Goal: Task Accomplishment & Management: Manage account settings

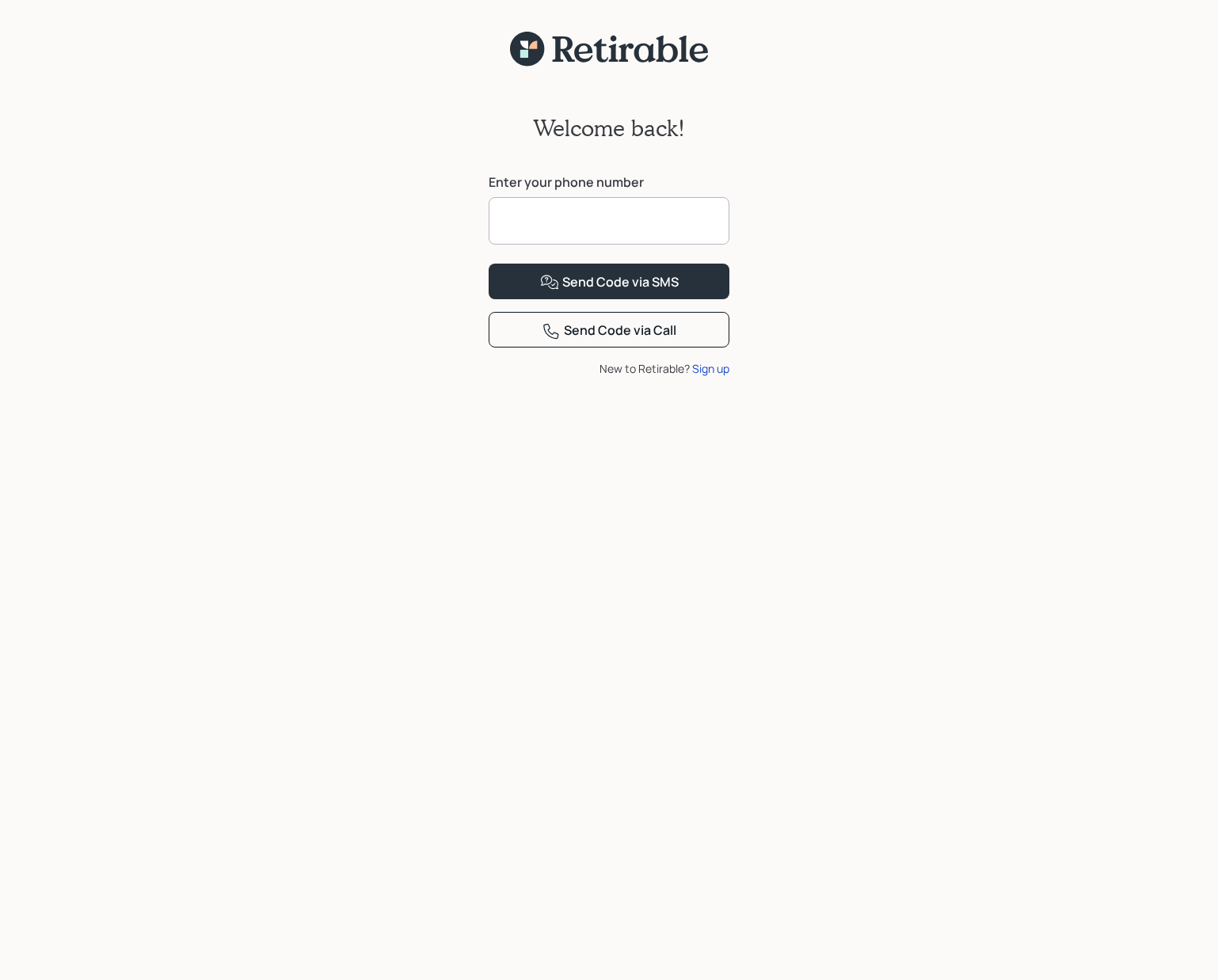
click at [647, 223] on input at bounding box center [609, 220] width 241 height 47
click at [627, 223] on input at bounding box center [609, 220] width 241 height 47
type input "**********"
click at [623, 292] on div "Send Code via SMS" at bounding box center [609, 283] width 139 height 19
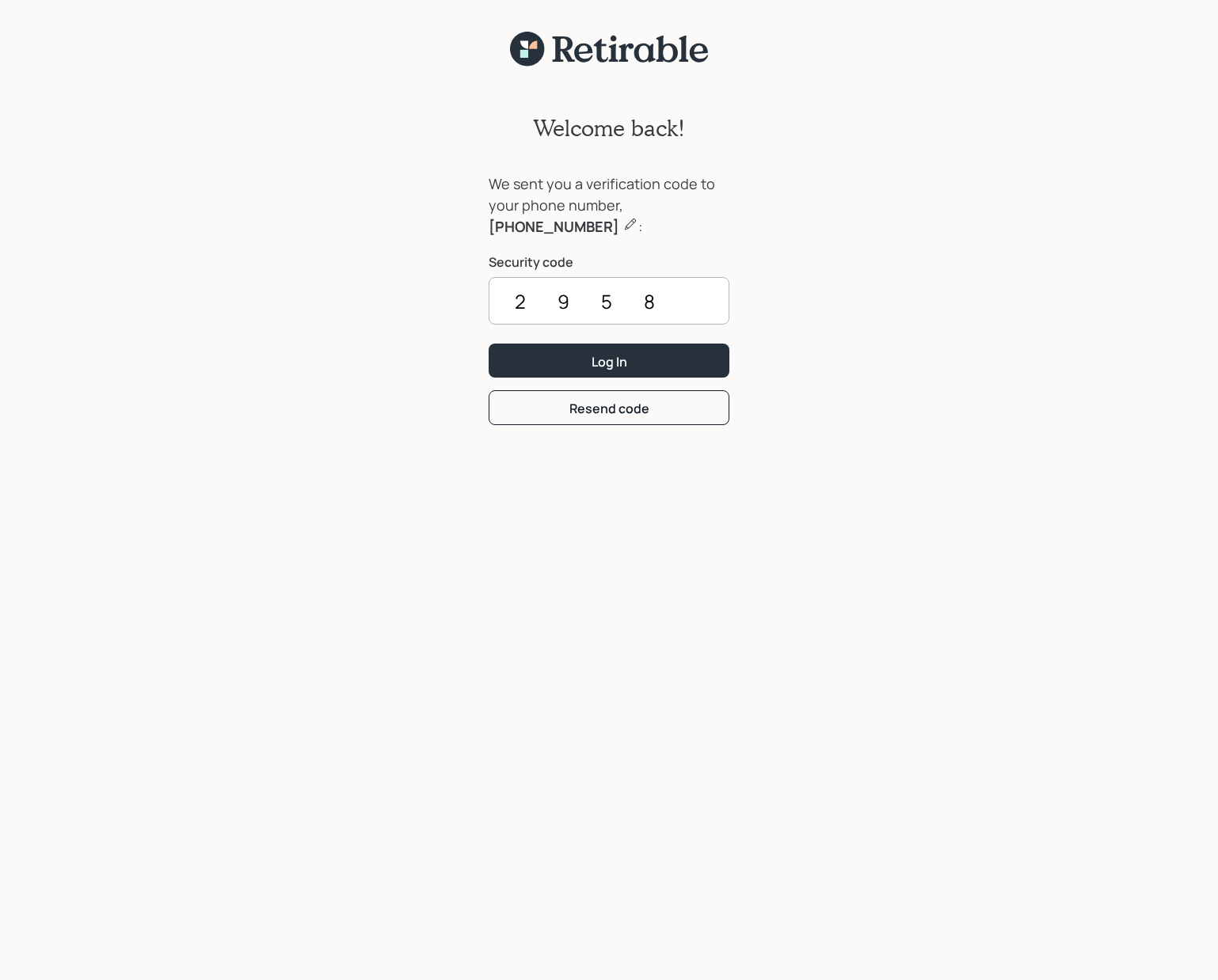
type input "2958"
click at [489, 343] on button "Log In" at bounding box center [609, 360] width 241 height 34
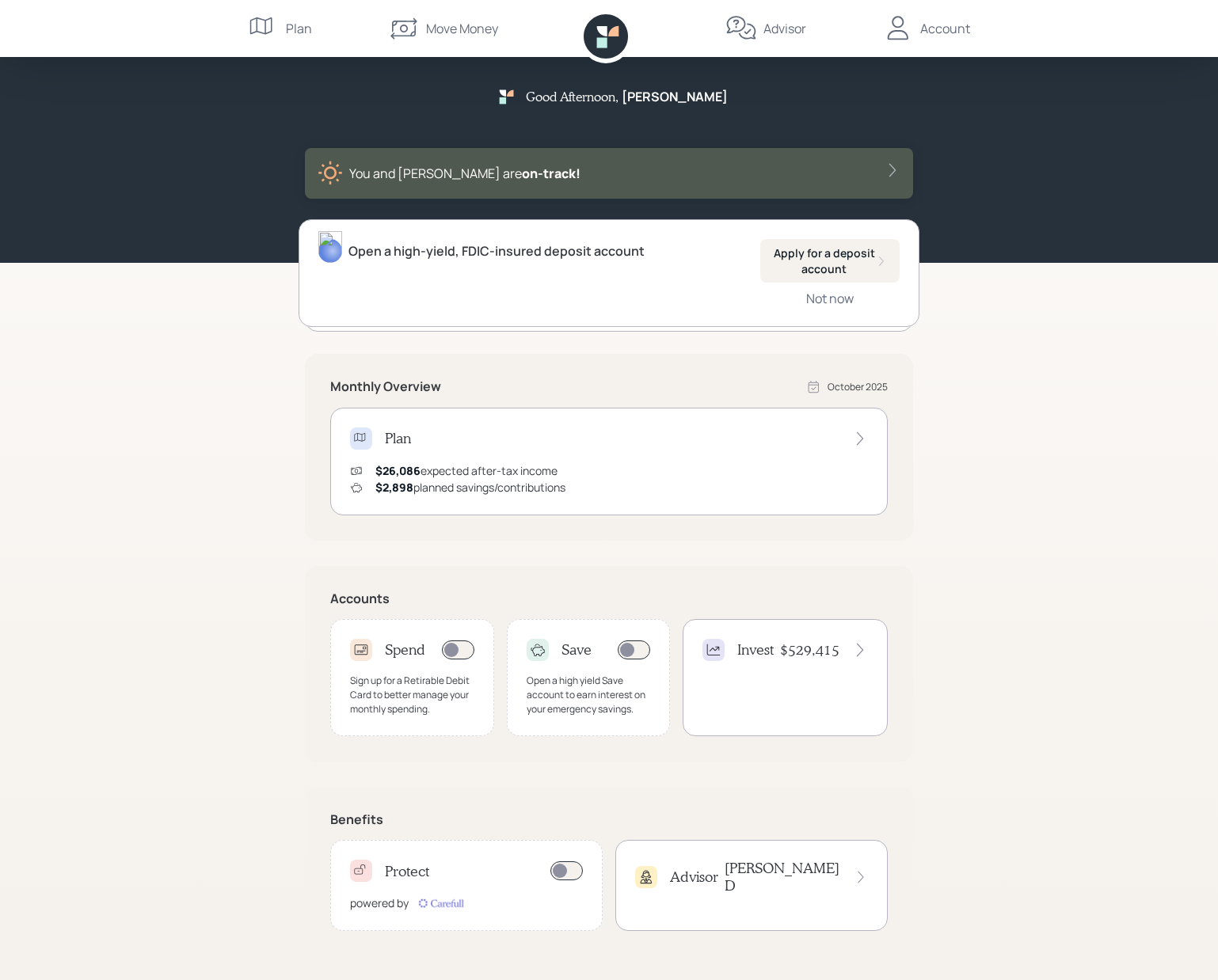
scroll to position [2, 0]
click at [775, 650] on div "Invest $529,415" at bounding box center [785, 647] width 165 height 22
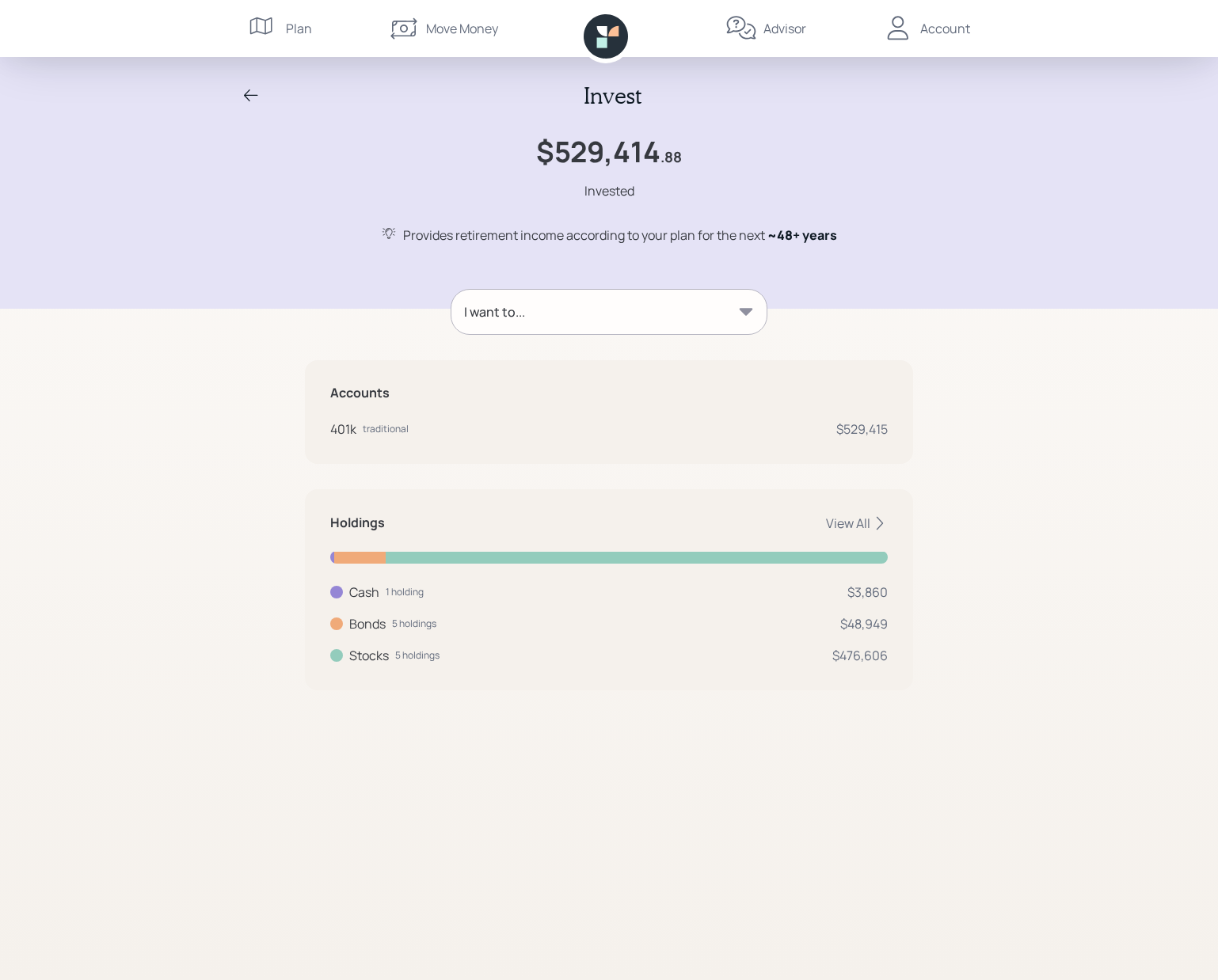
click at [289, 32] on div "Plan" at bounding box center [298, 29] width 26 height 19
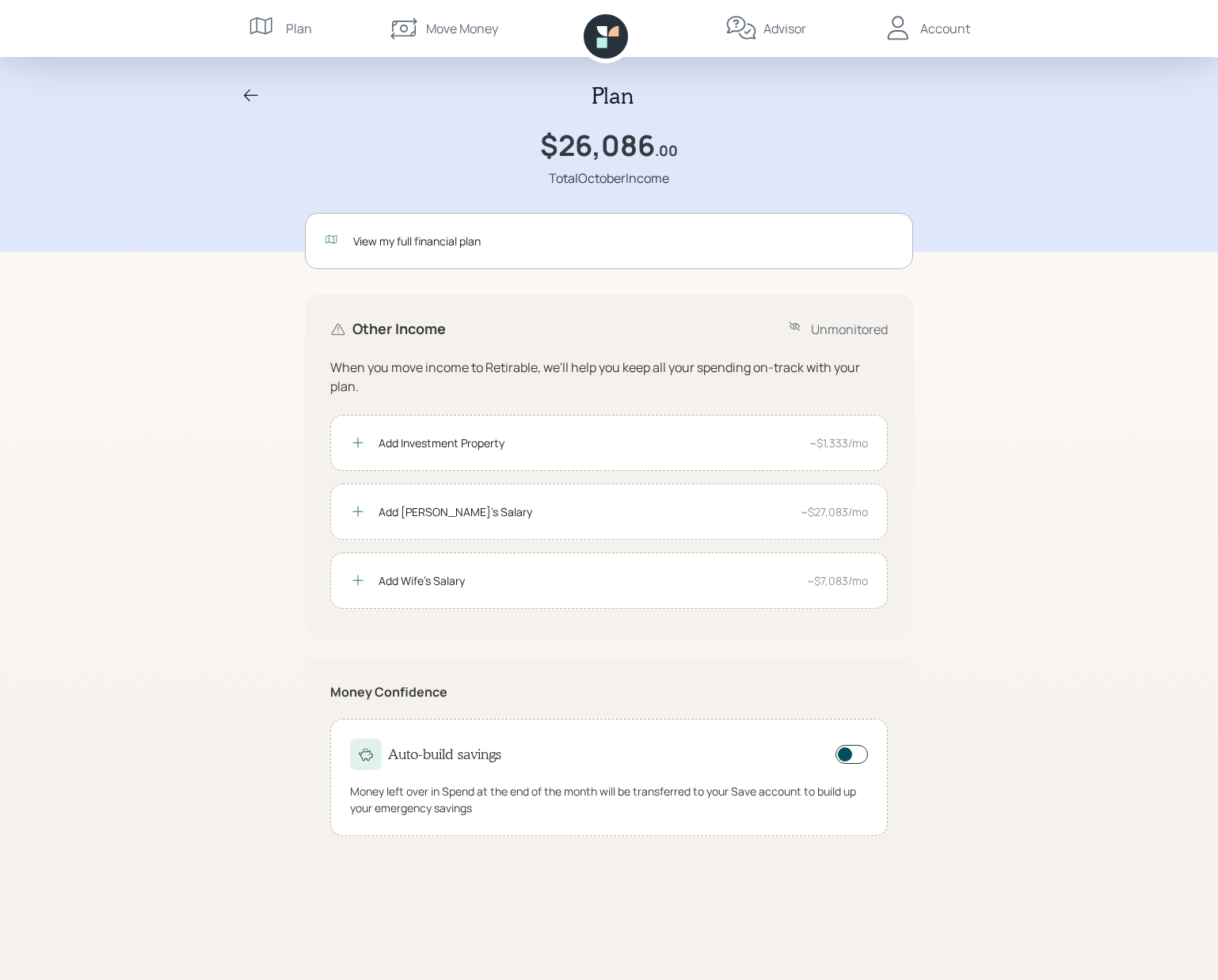
click at [385, 239] on div "View my full financial plan" at bounding box center [622, 240] width 540 height 16
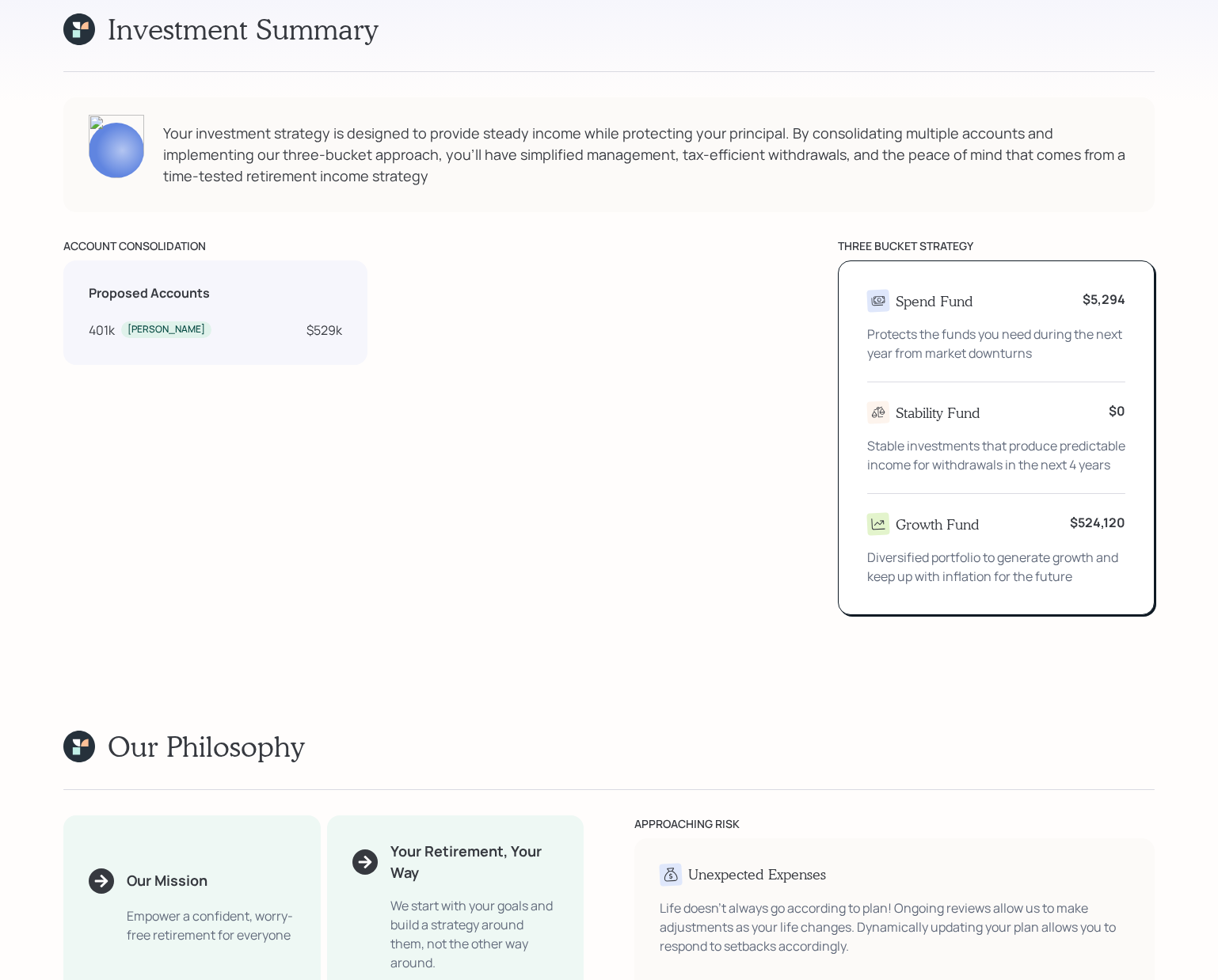
scroll to position [1759, 0]
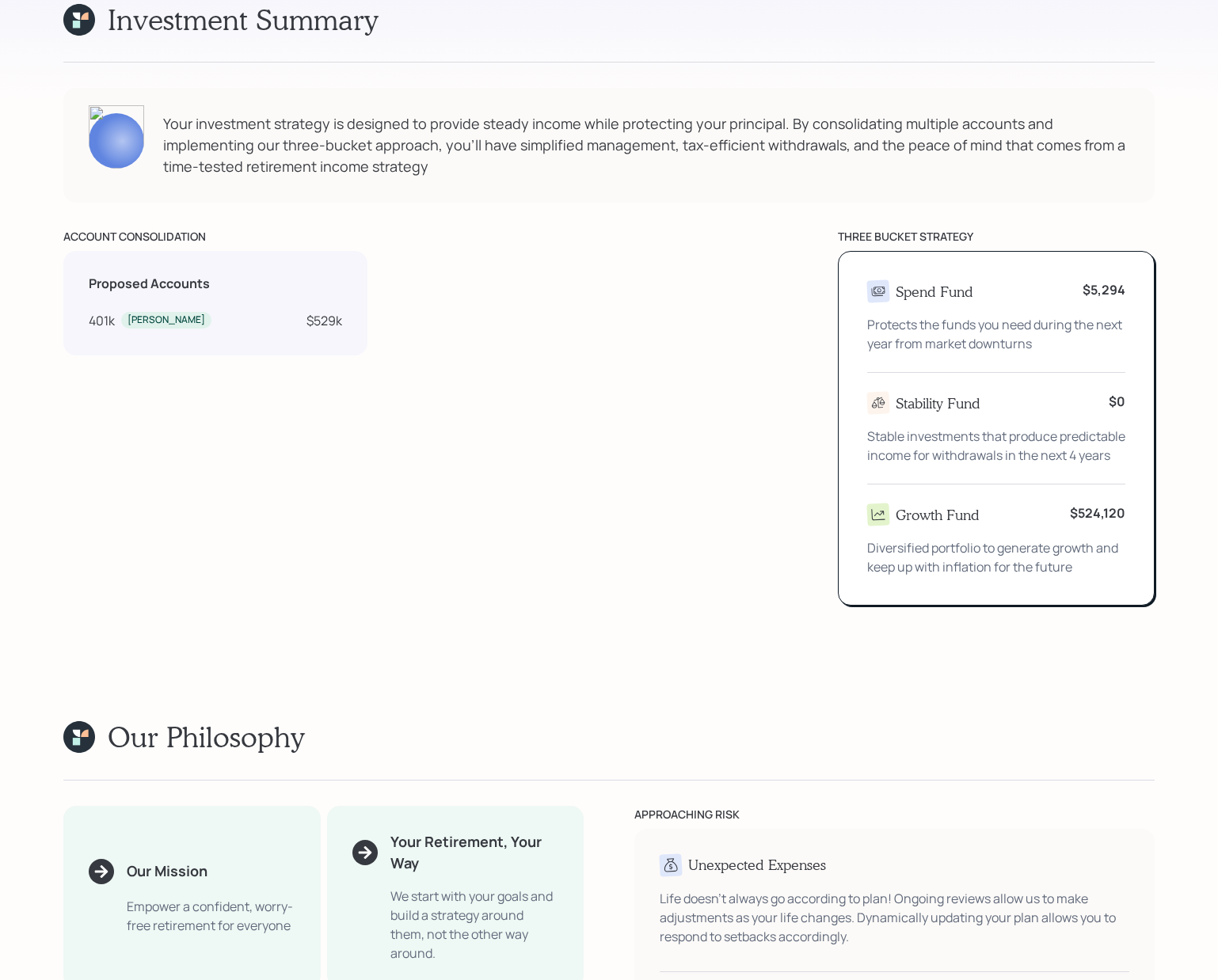
click at [149, 314] on div "[PERSON_NAME]" at bounding box center [165, 320] width 78 height 13
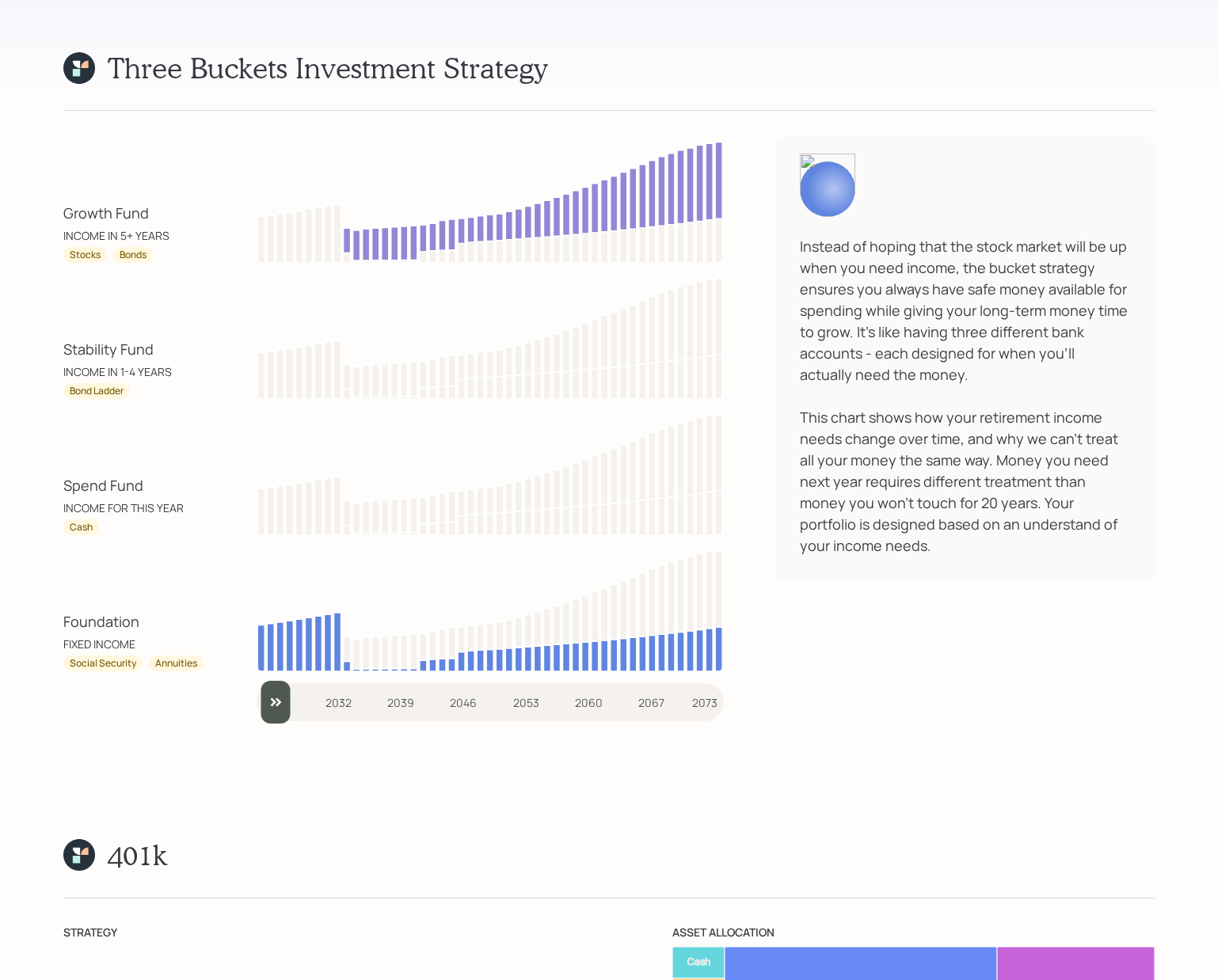
scroll to position [11355, 0]
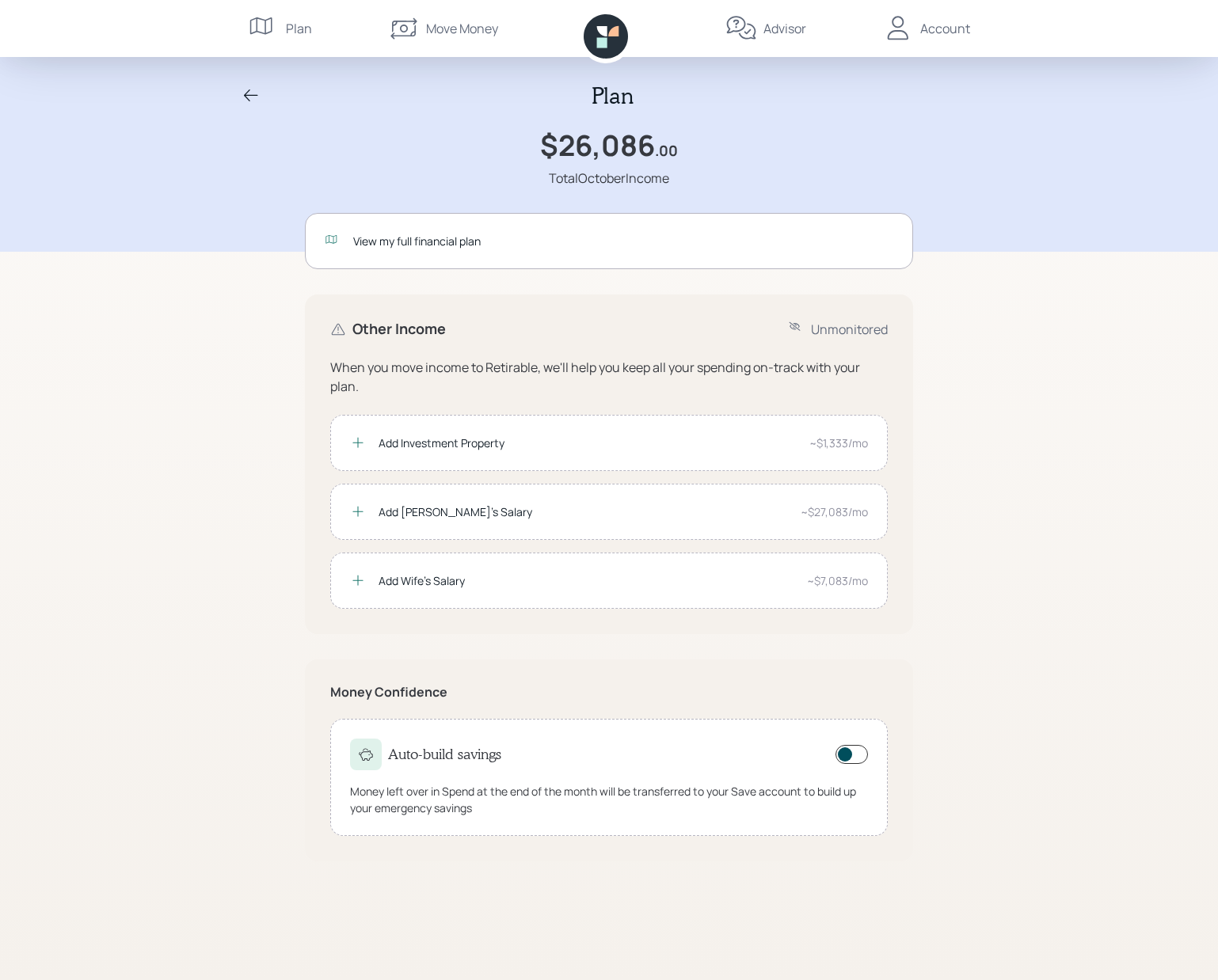
click at [927, 31] on div "Account" at bounding box center [945, 29] width 50 height 19
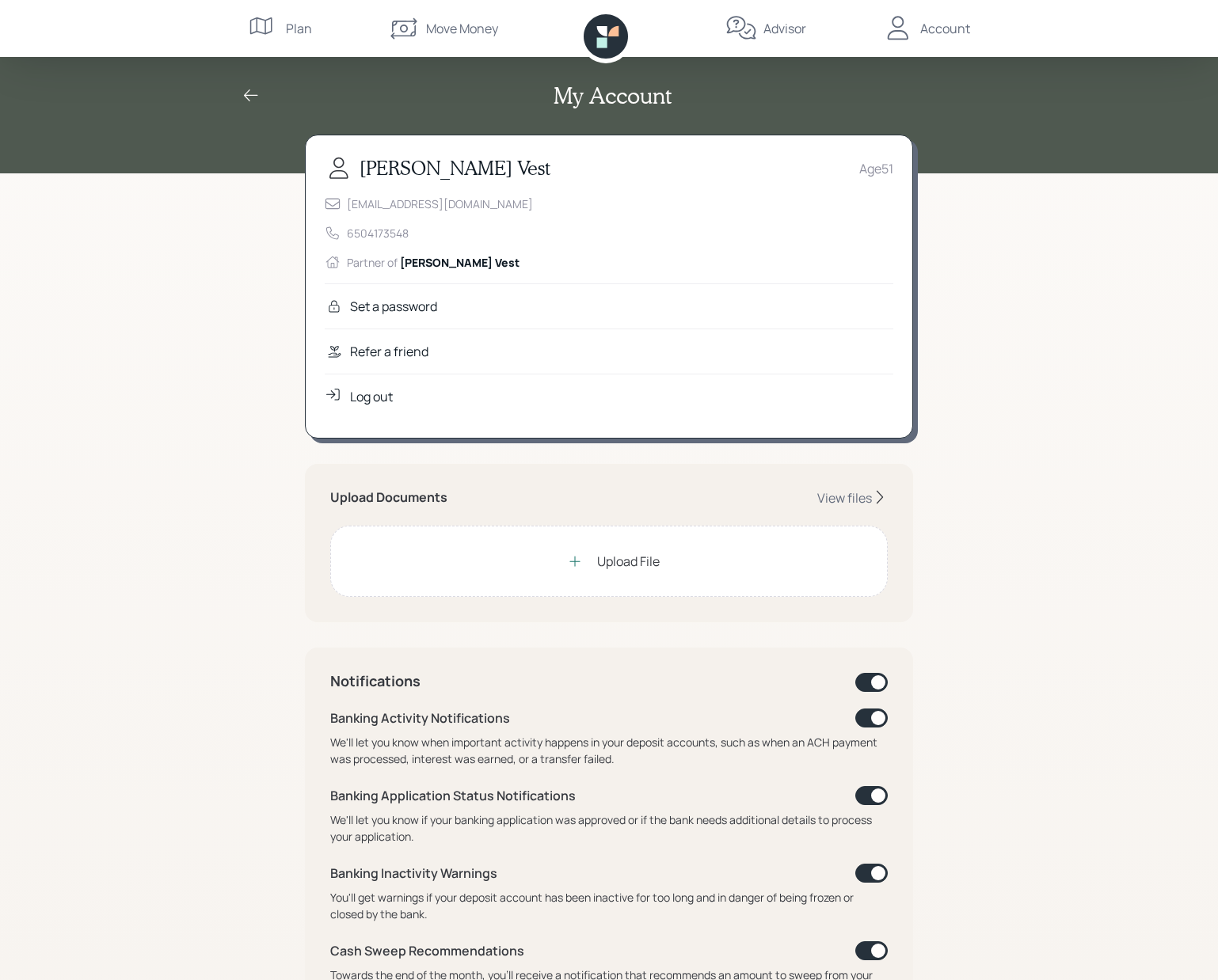
click at [365, 400] on div "Log out" at bounding box center [371, 396] width 42 height 19
